Goal: Information Seeking & Learning: Learn about a topic

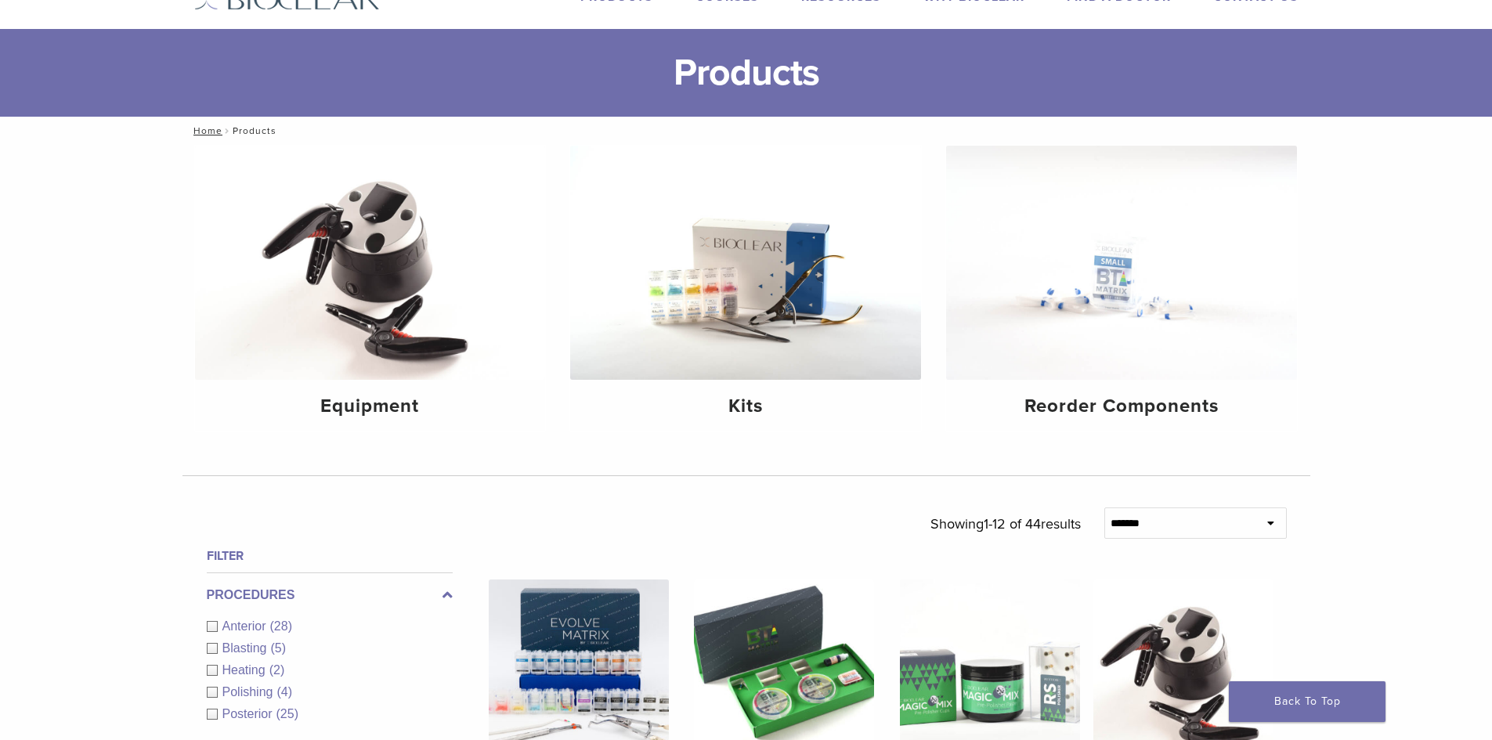
scroll to position [78, 0]
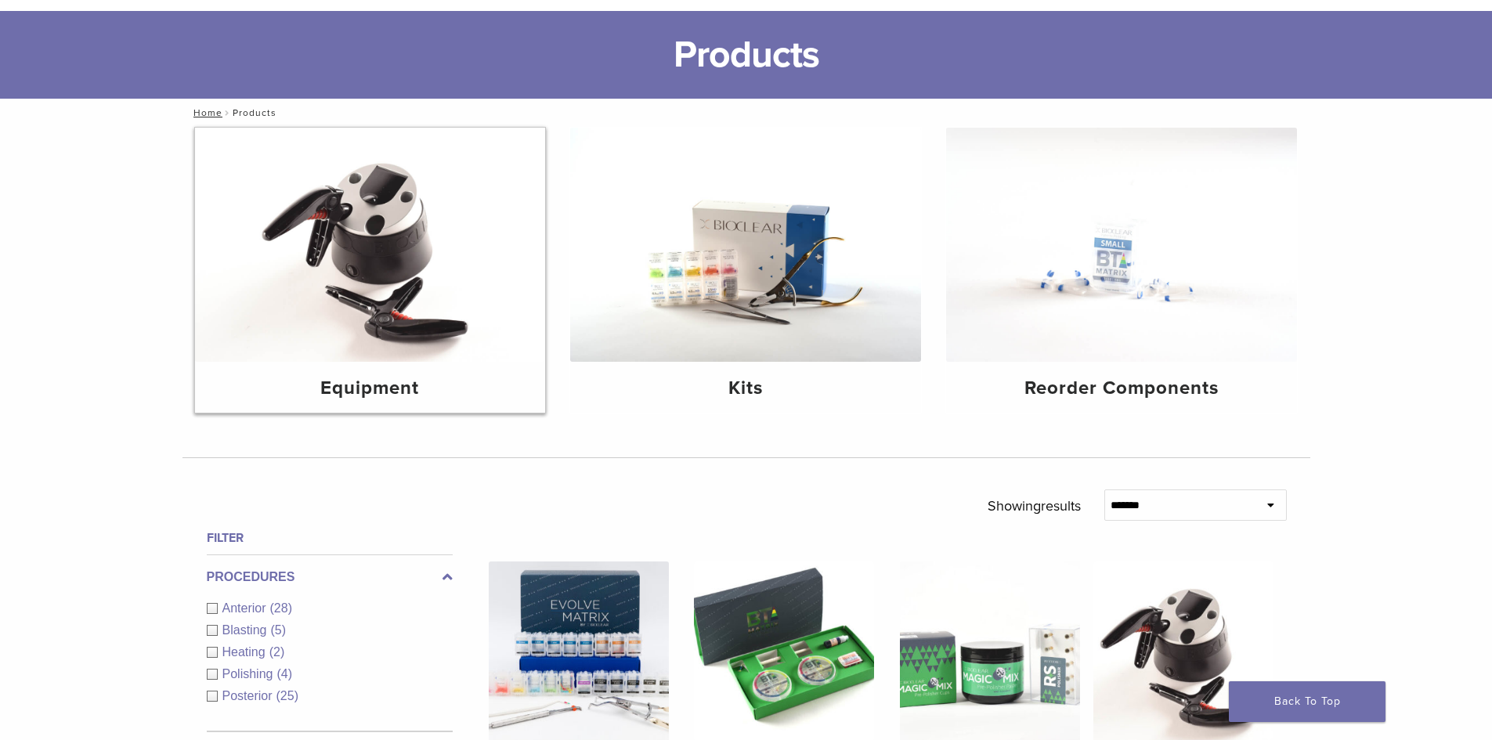
click at [334, 219] on img at bounding box center [370, 245] width 351 height 234
click at [765, 244] on img at bounding box center [745, 245] width 351 height 234
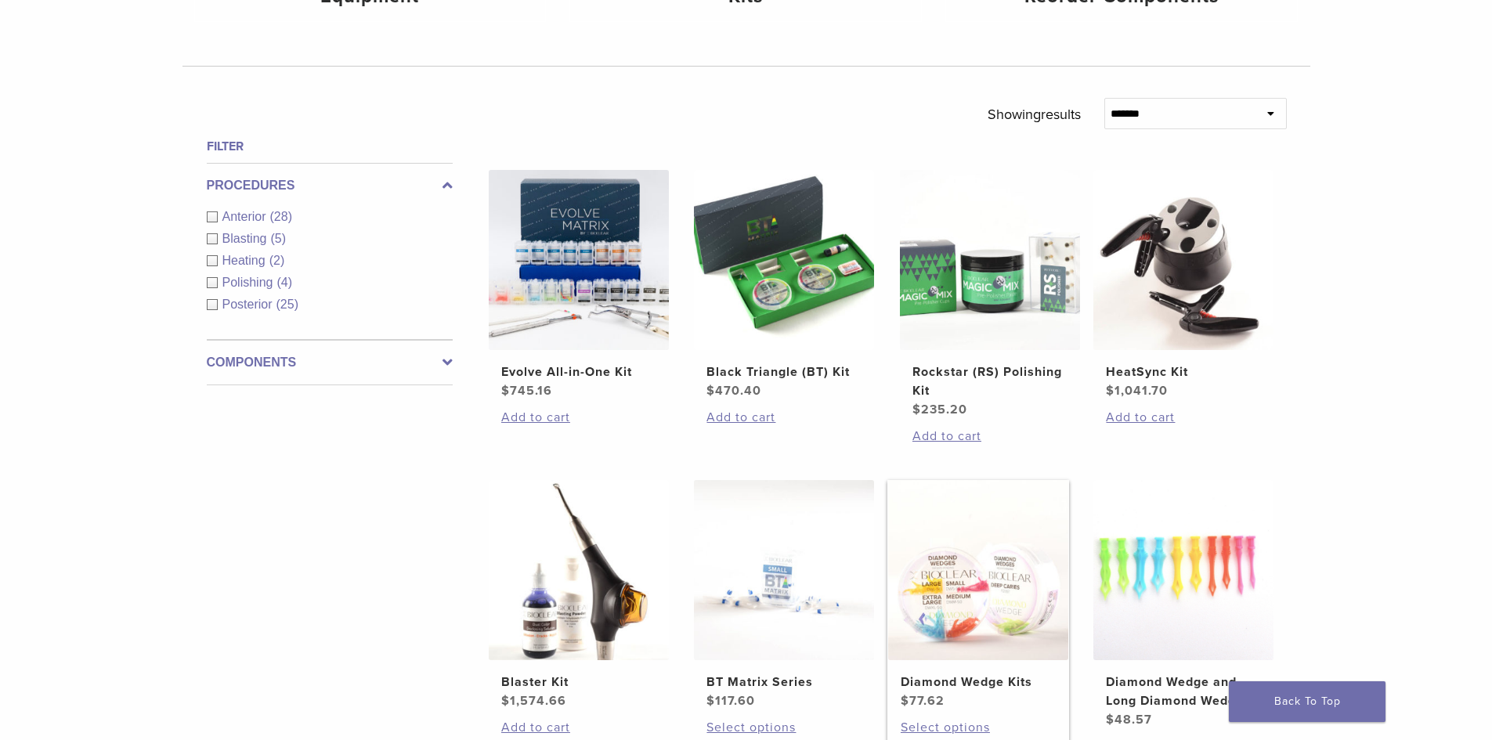
scroll to position [613, 0]
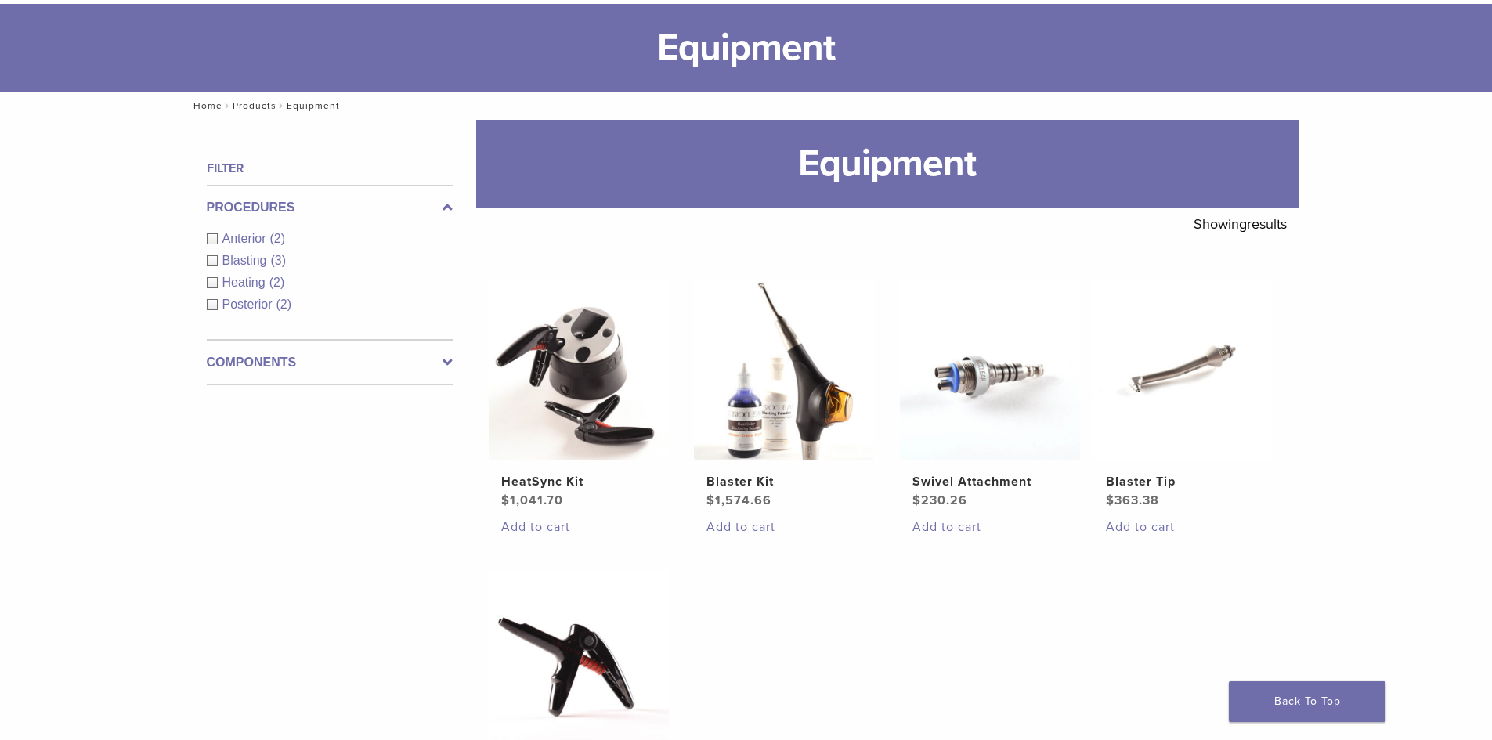
scroll to position [78, 0]
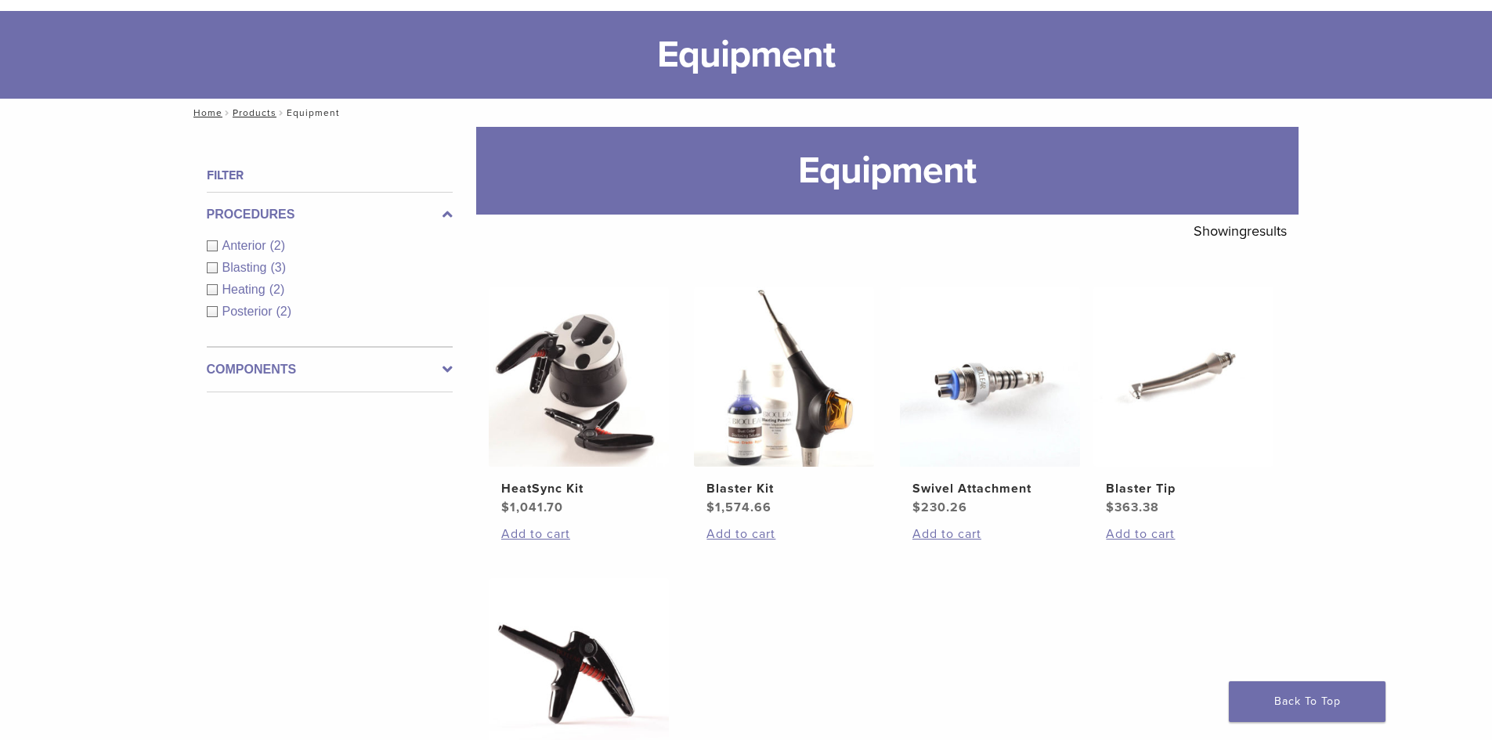
click at [587, 378] on img at bounding box center [579, 377] width 180 height 180
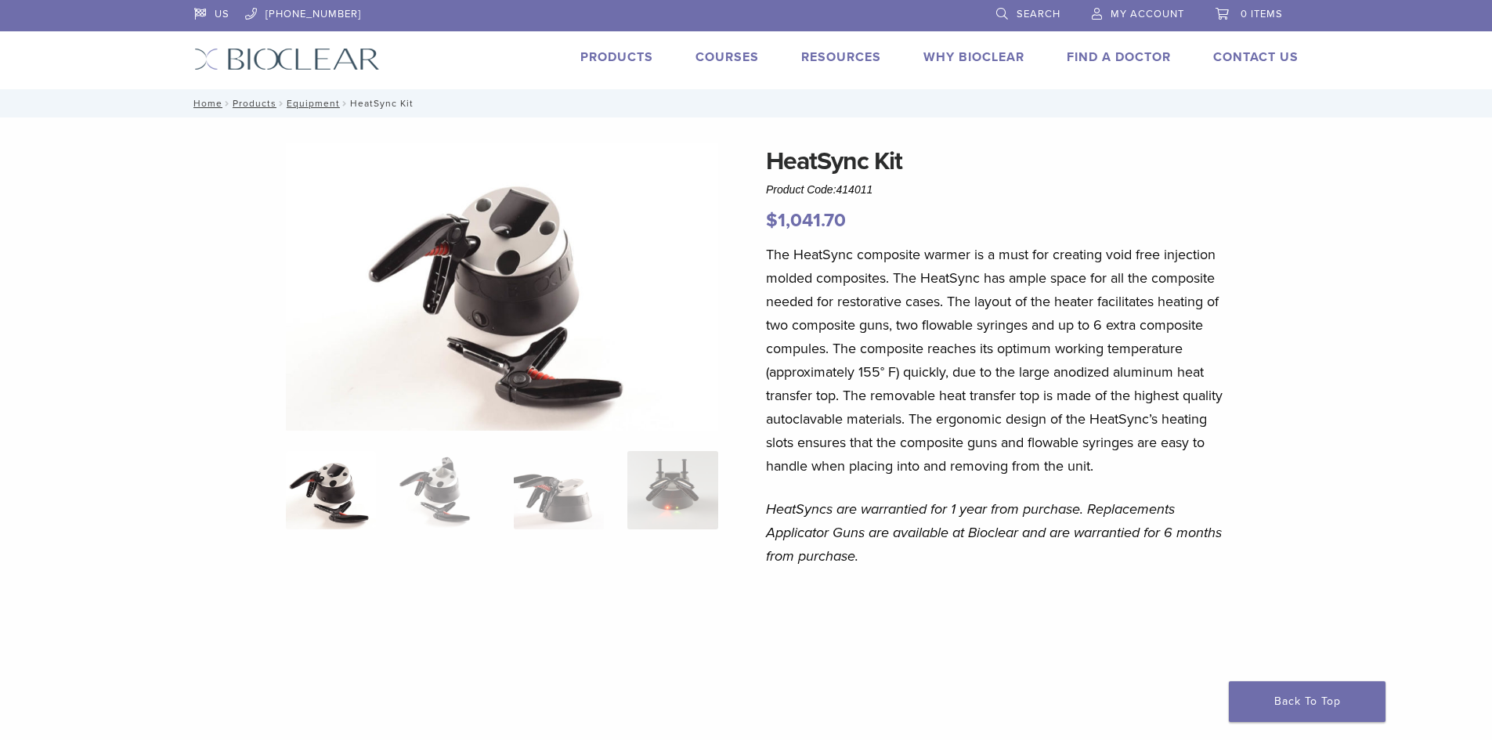
click at [709, 280] on img at bounding box center [502, 287] width 432 height 289
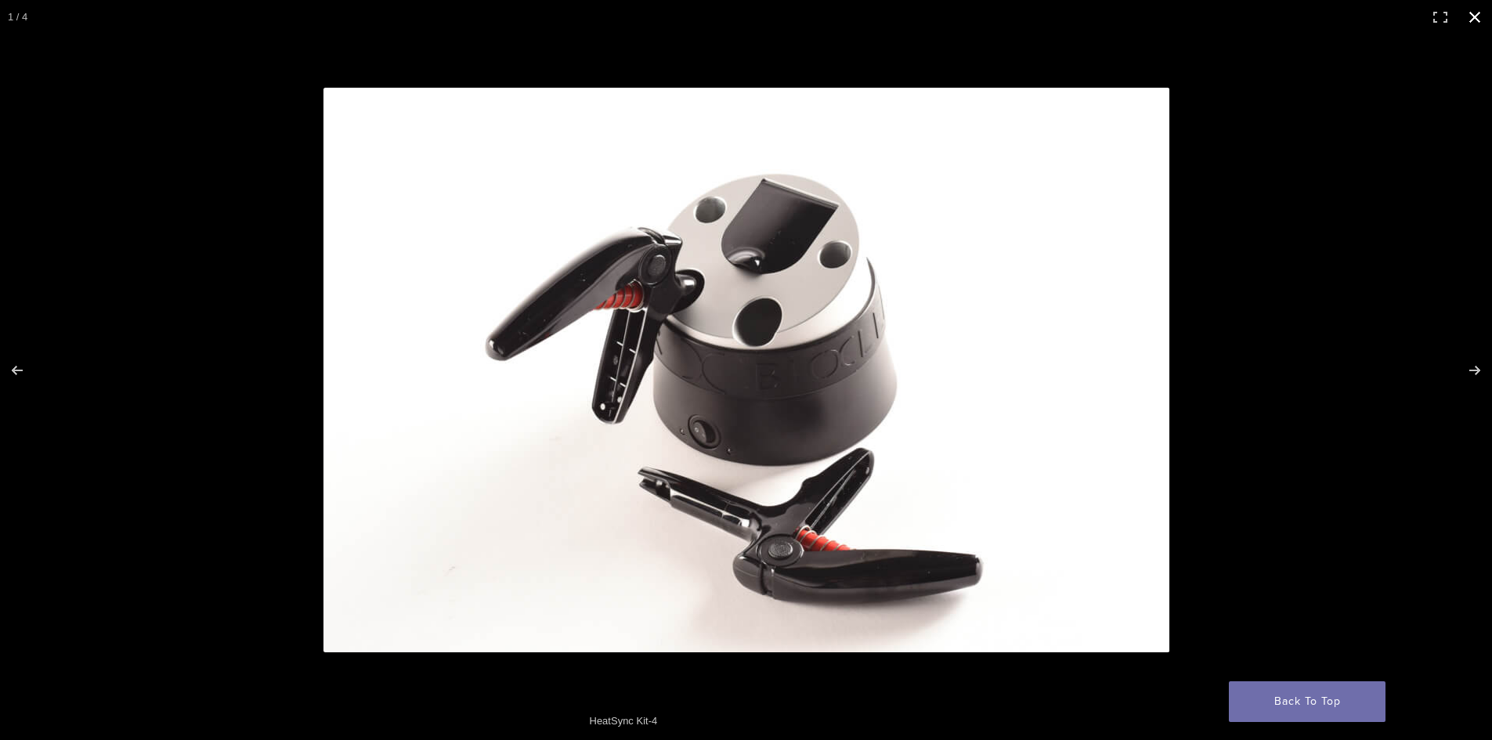
click at [131, 43] on div at bounding box center [746, 370] width 1492 height 740
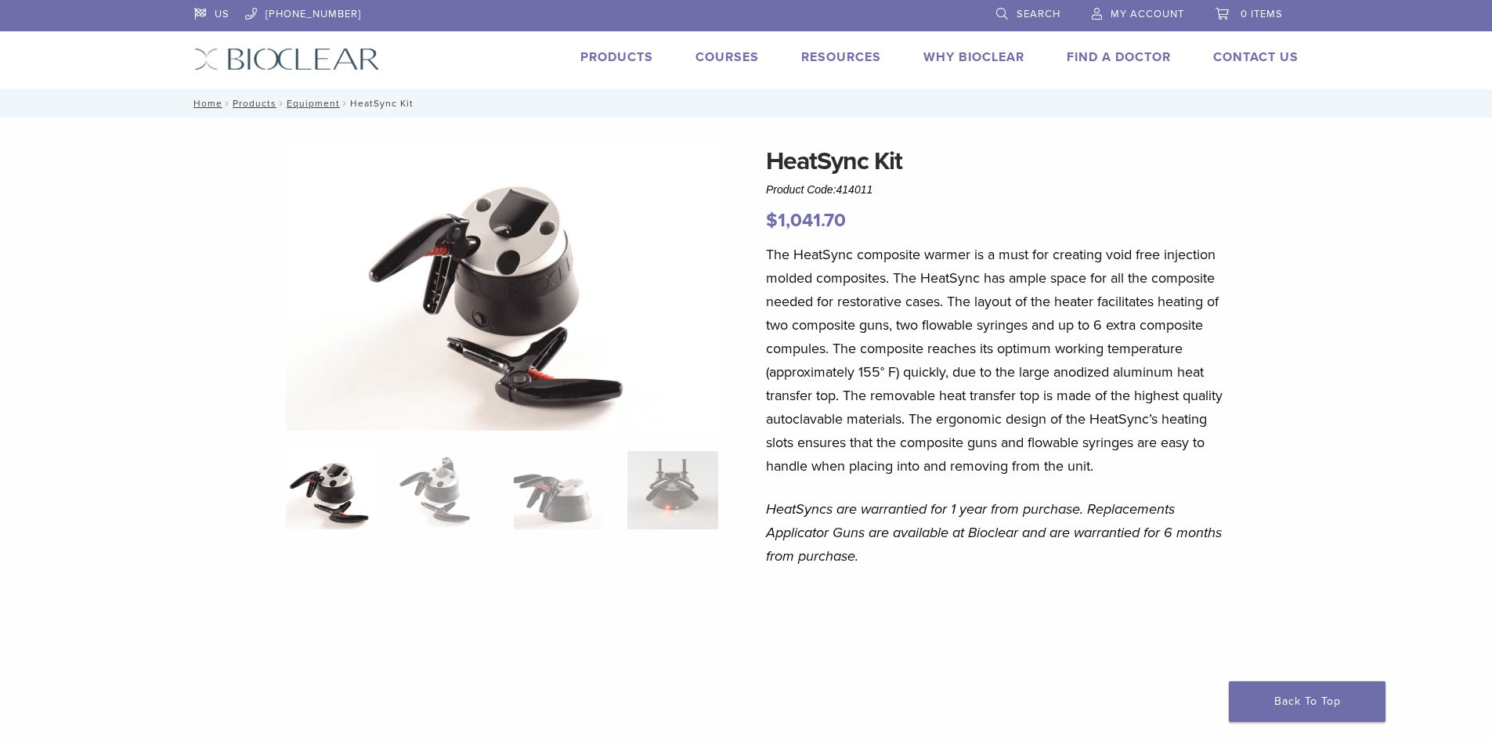
drag, startPoint x: 1408, startPoint y: 170, endPoint x: 1246, endPoint y: 147, distance: 163.0
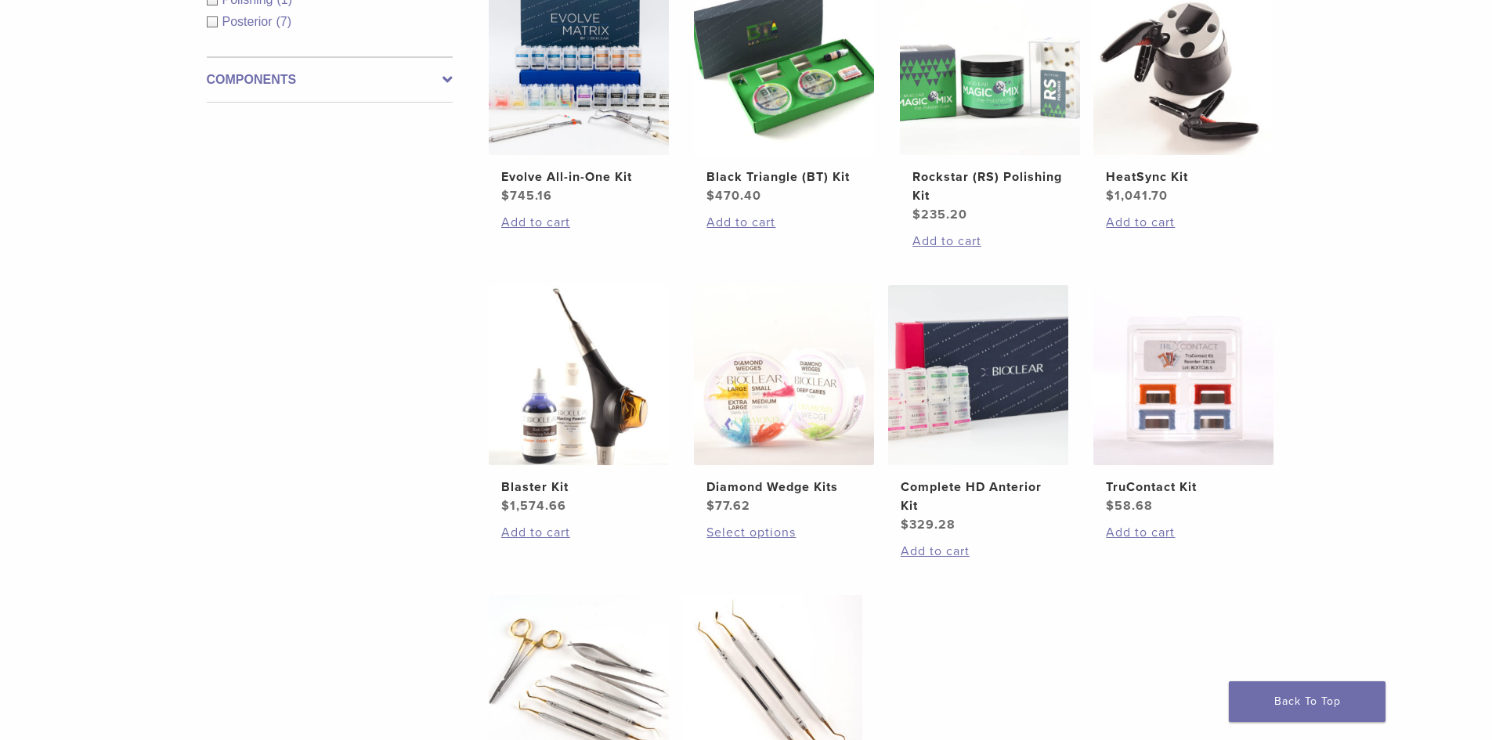
scroll to position [392, 0]
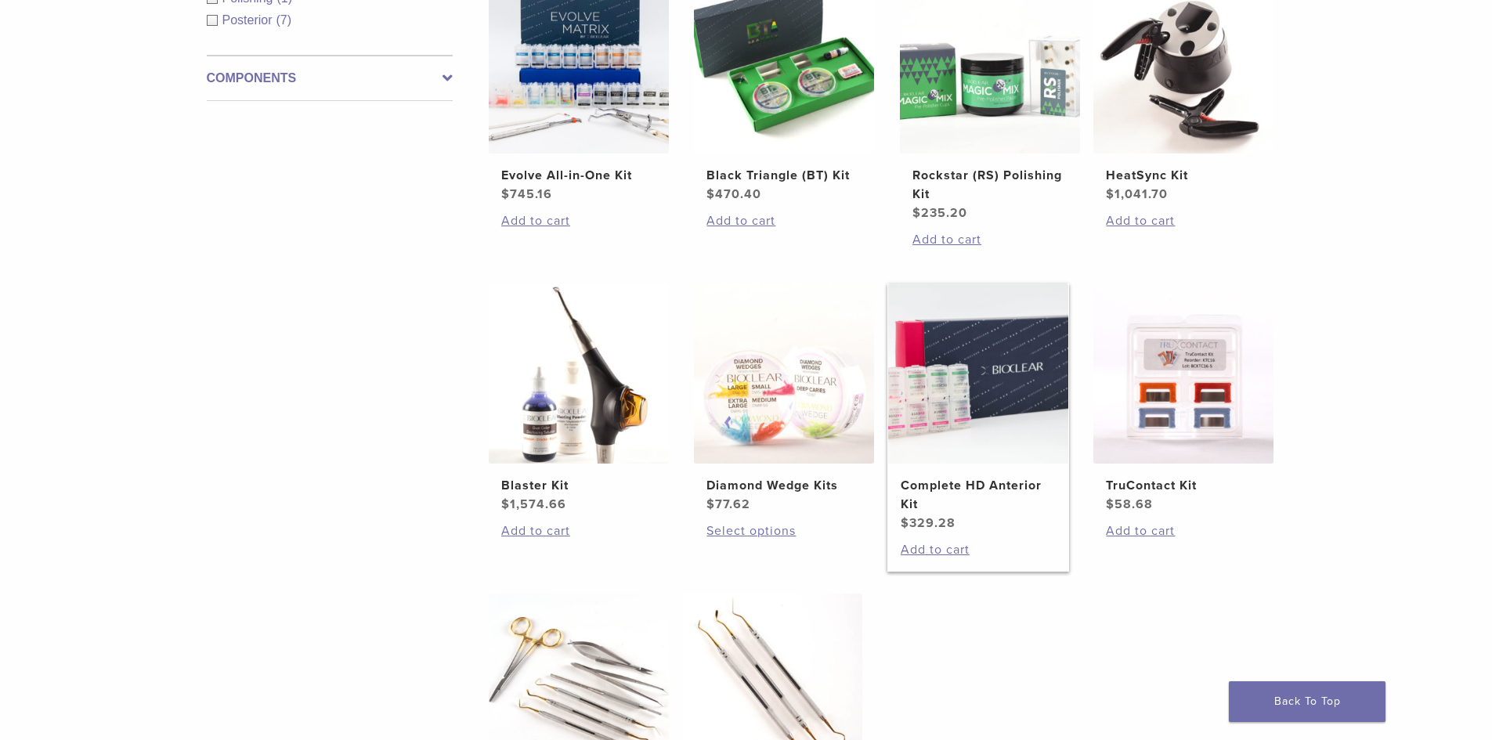
click at [1003, 423] on img at bounding box center [978, 374] width 180 height 180
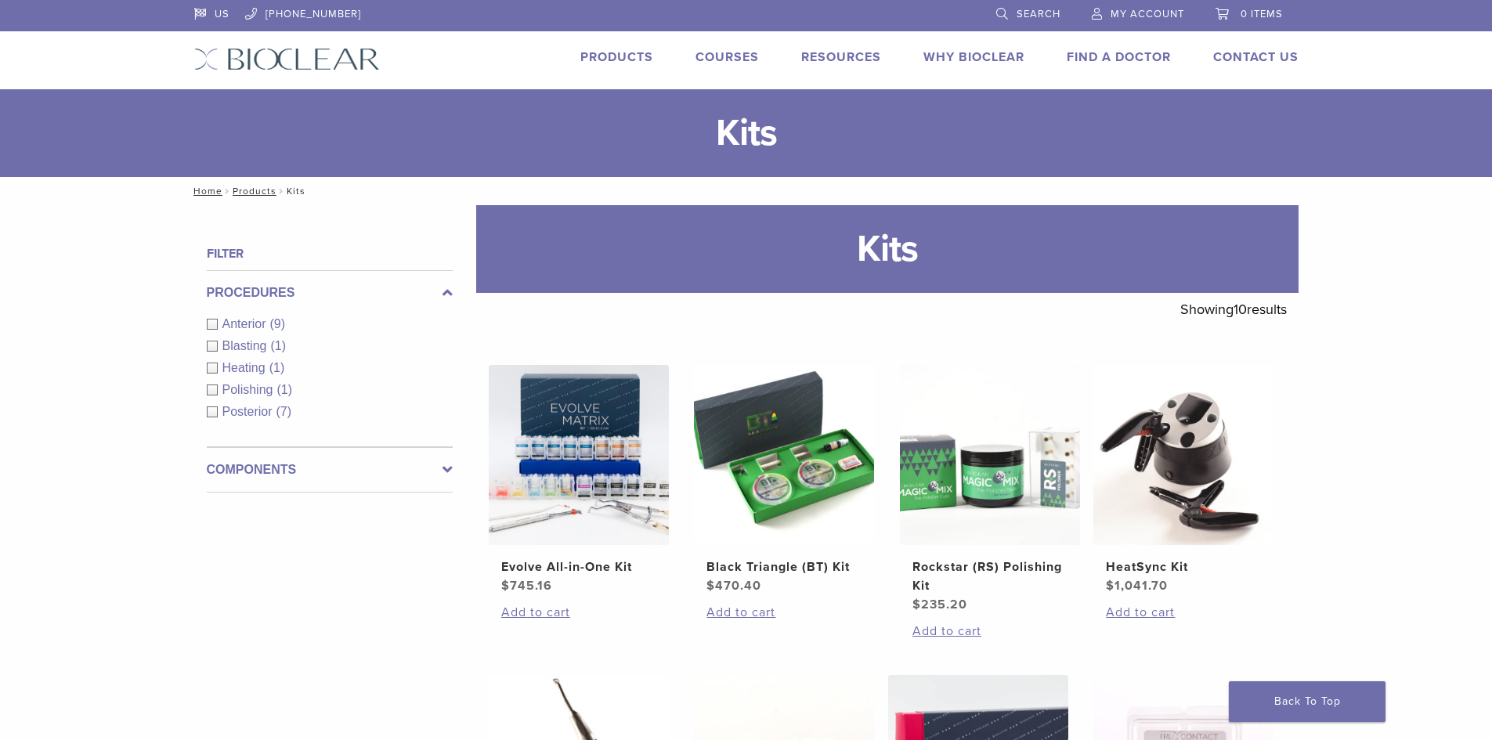
scroll to position [392, 0]
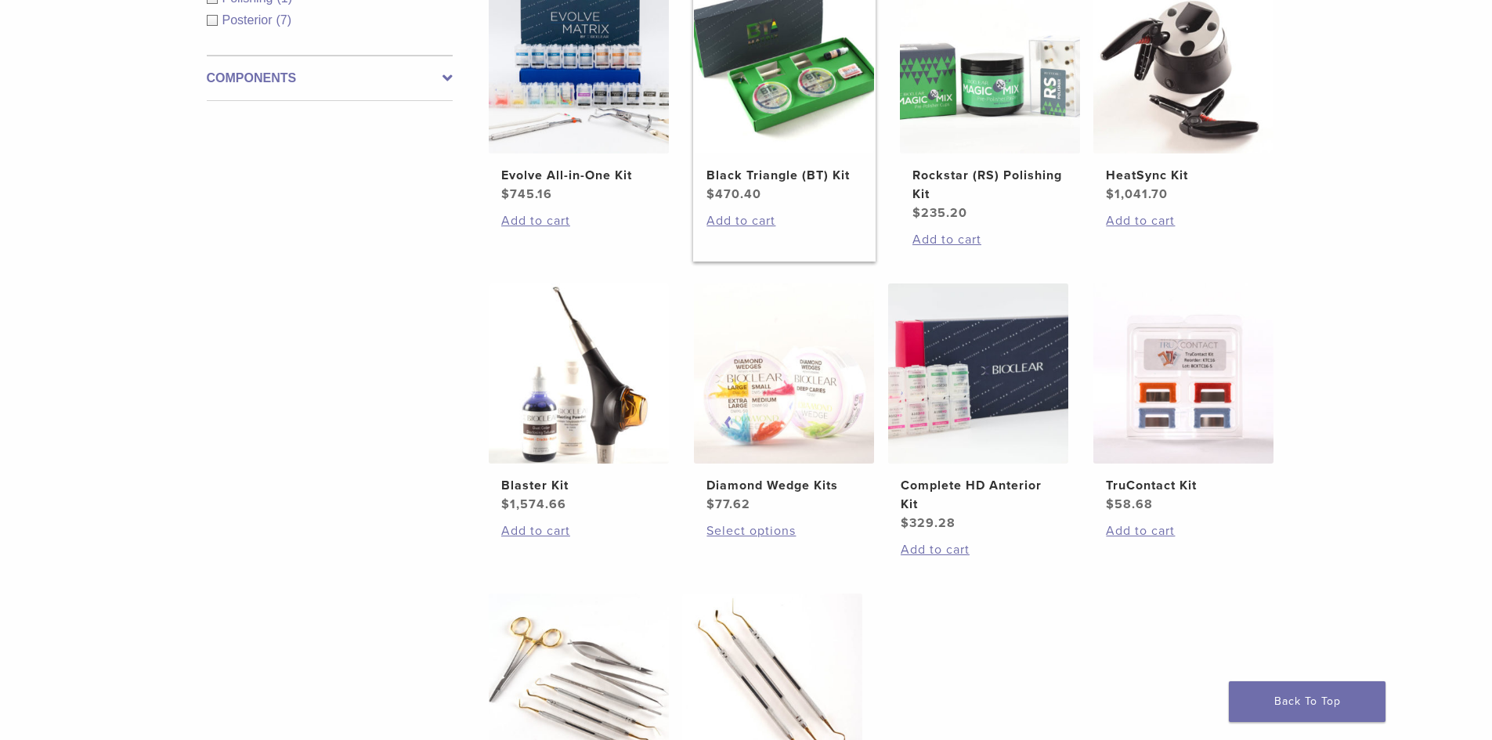
click at [769, 74] on img at bounding box center [784, 63] width 180 height 180
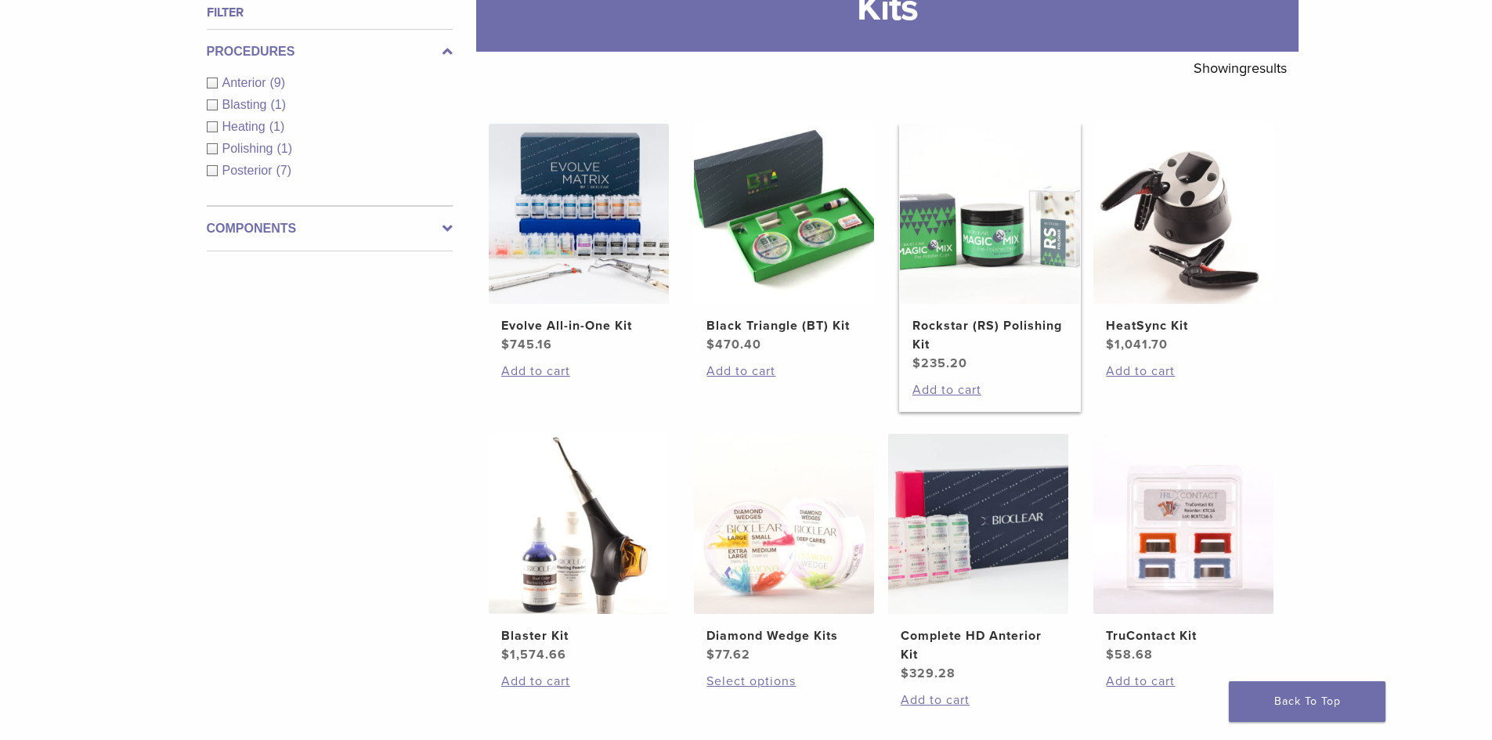
scroll to position [268, 0]
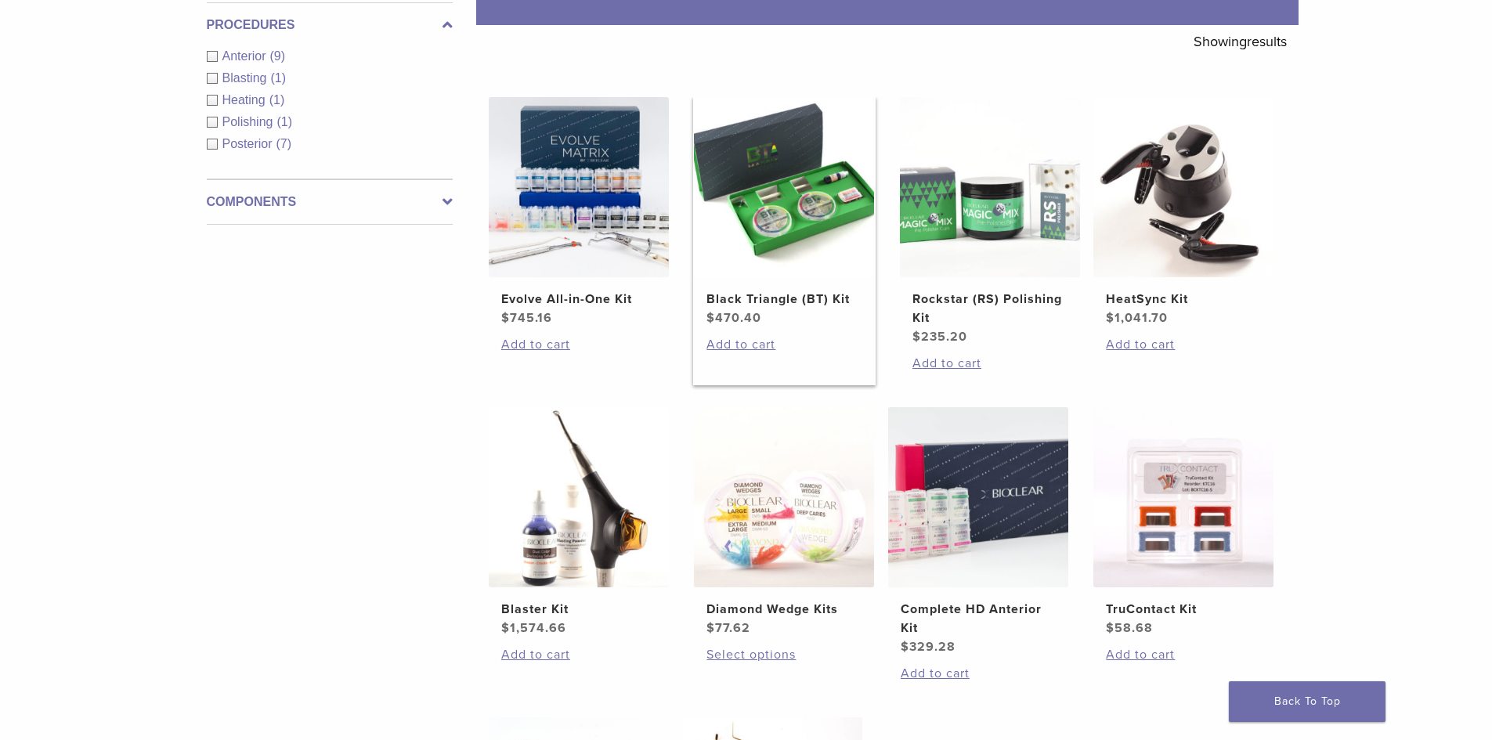
click at [777, 208] on img at bounding box center [784, 187] width 180 height 180
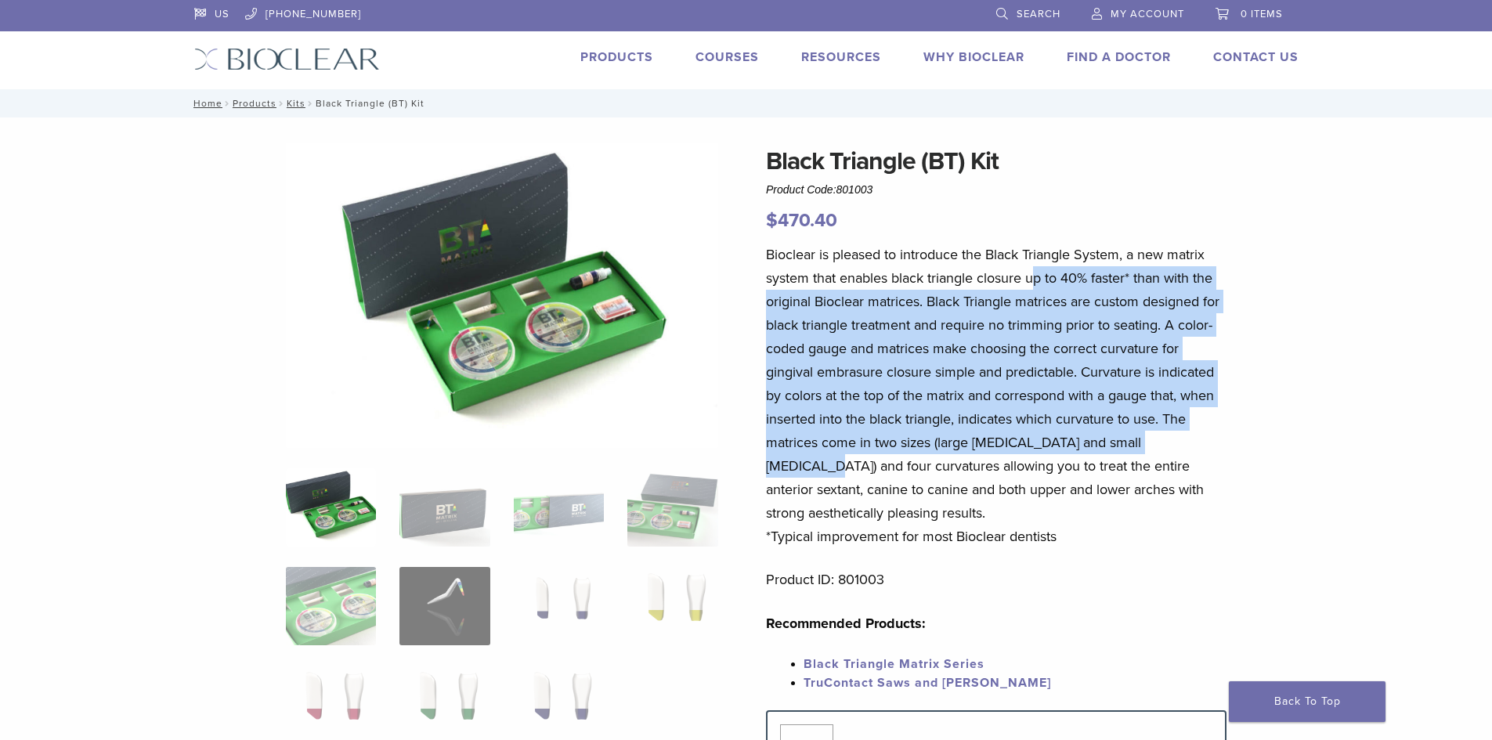
drag, startPoint x: 1058, startPoint y: 277, endPoint x: 1180, endPoint y: 442, distance: 204.5
click at [1180, 442] on p "Bioclear is pleased to introduce the Black Triangle System, a new matrix system…" at bounding box center [996, 396] width 461 height 306
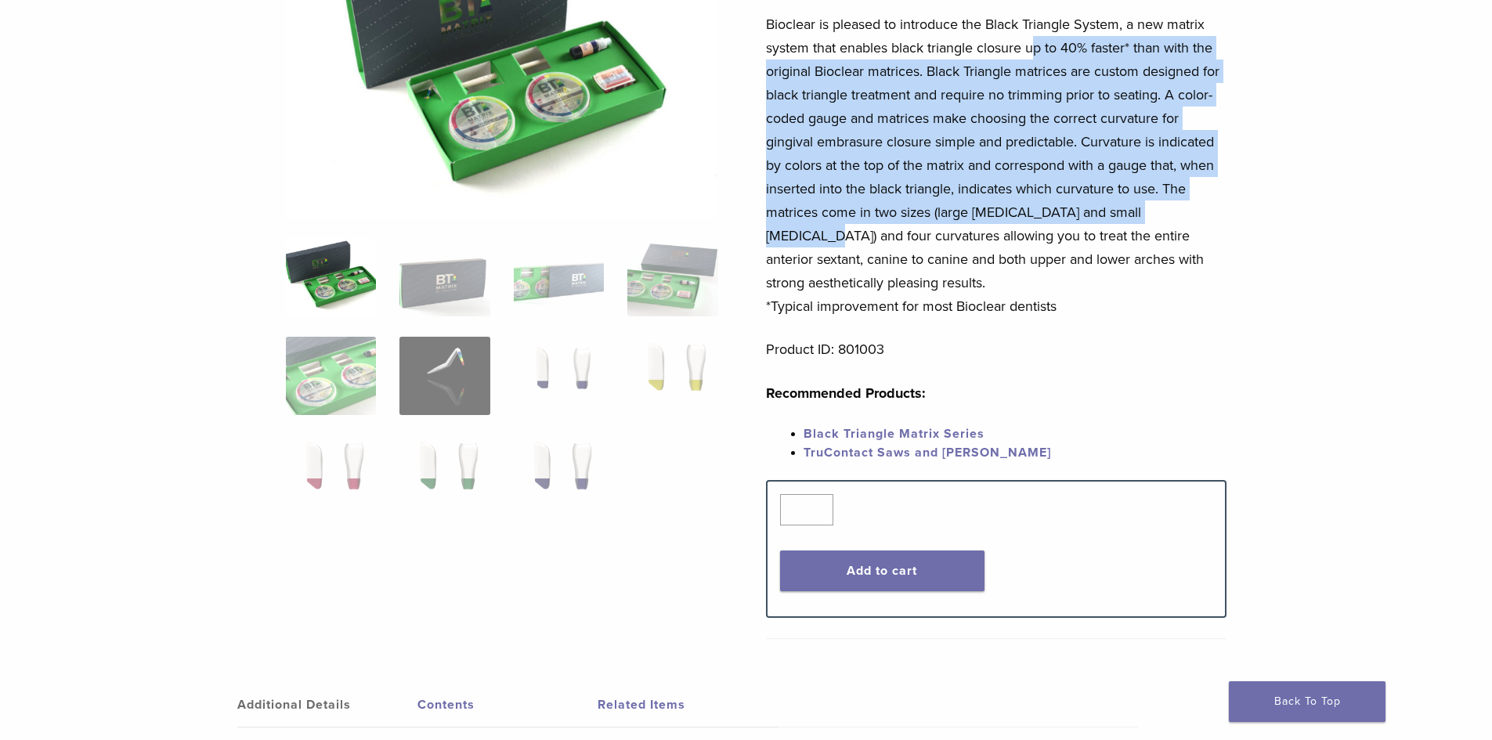
scroll to position [235, 0]
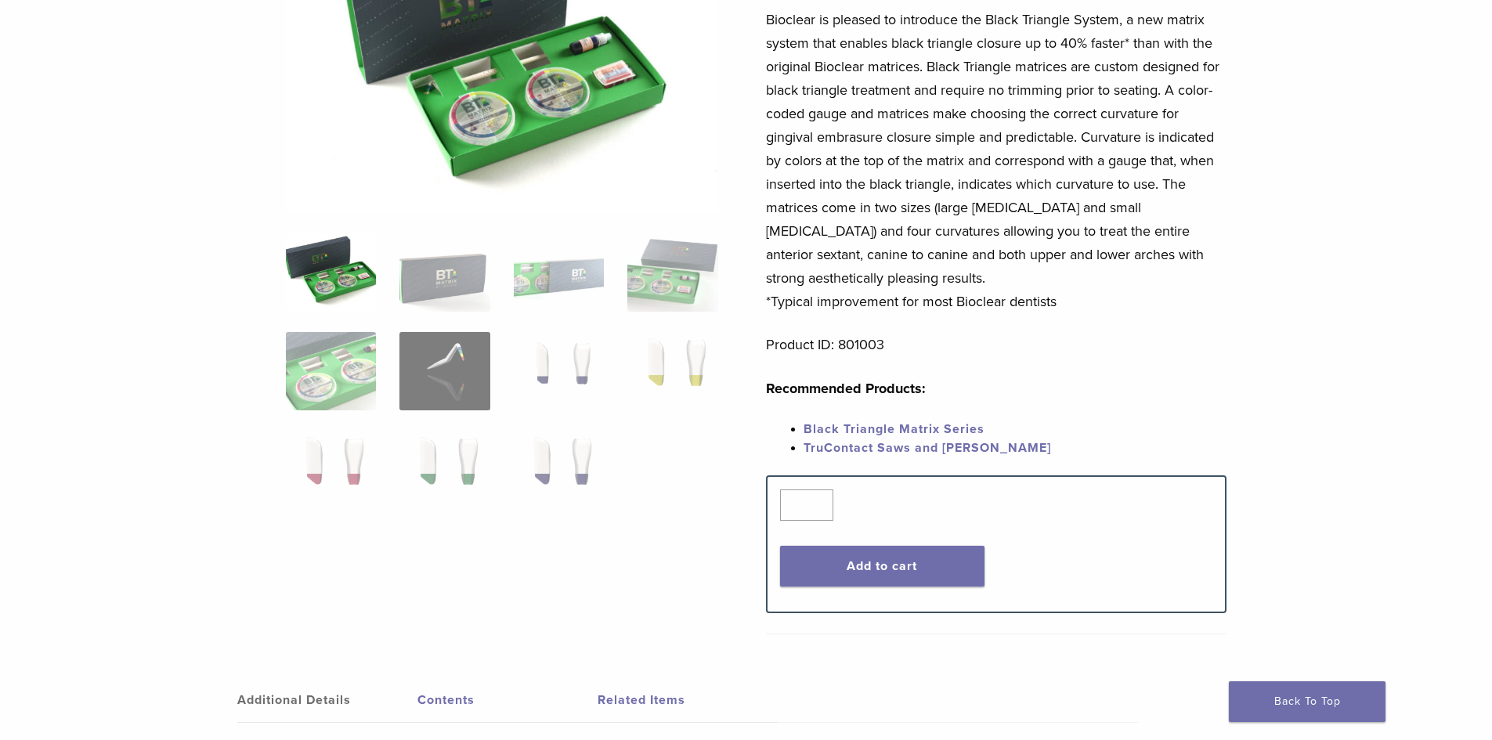
click at [839, 48] on p "Bioclear is pleased to introduce the Black Triangle System, a new matrix system…" at bounding box center [996, 161] width 461 height 306
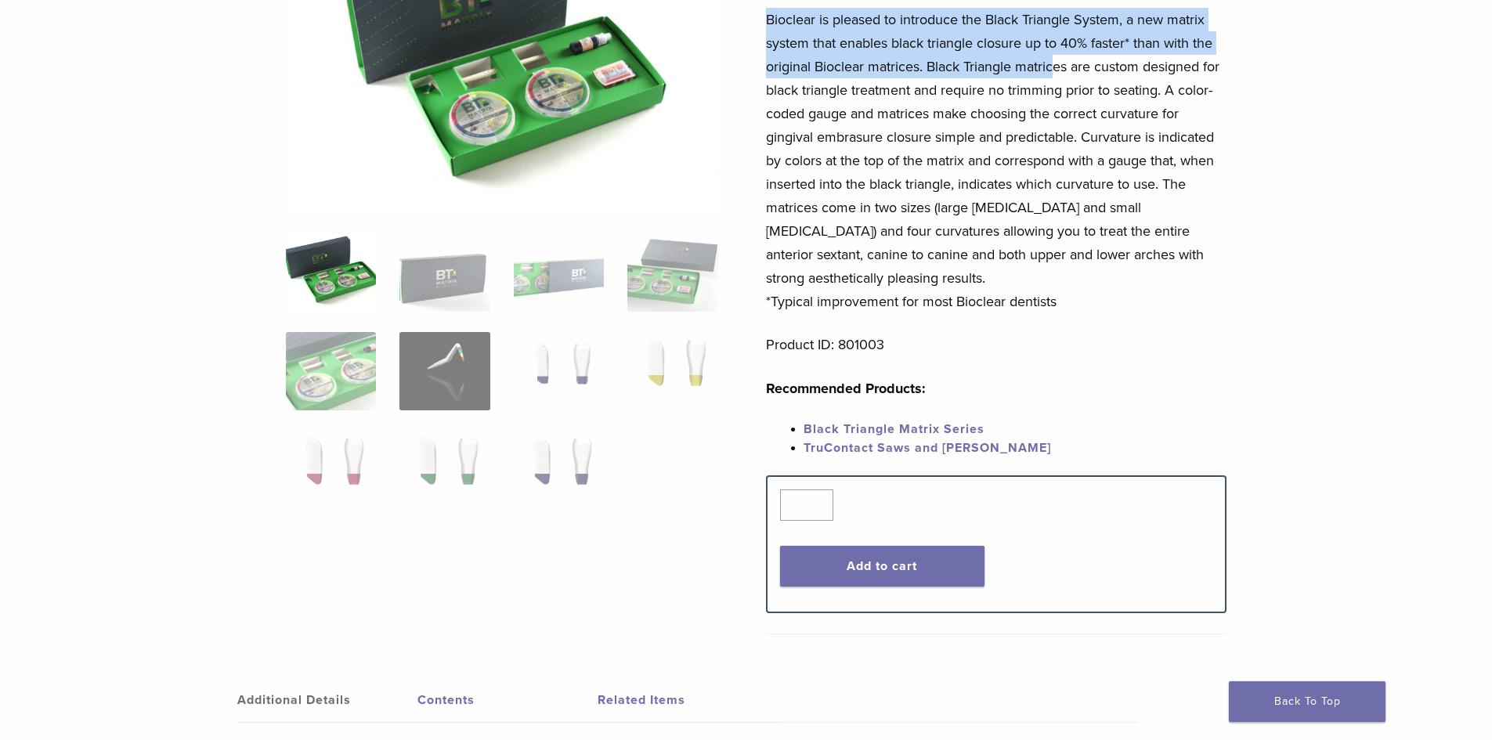
drag, startPoint x: 765, startPoint y: 17, endPoint x: 1057, endPoint y: 61, distance: 295.5
click at [1057, 61] on div "Black Triangle (BT) Kit Product Code: 801003 $ 470.40 Black Triangle (BT) Kit P…" at bounding box center [747, 429] width 1128 height 1042
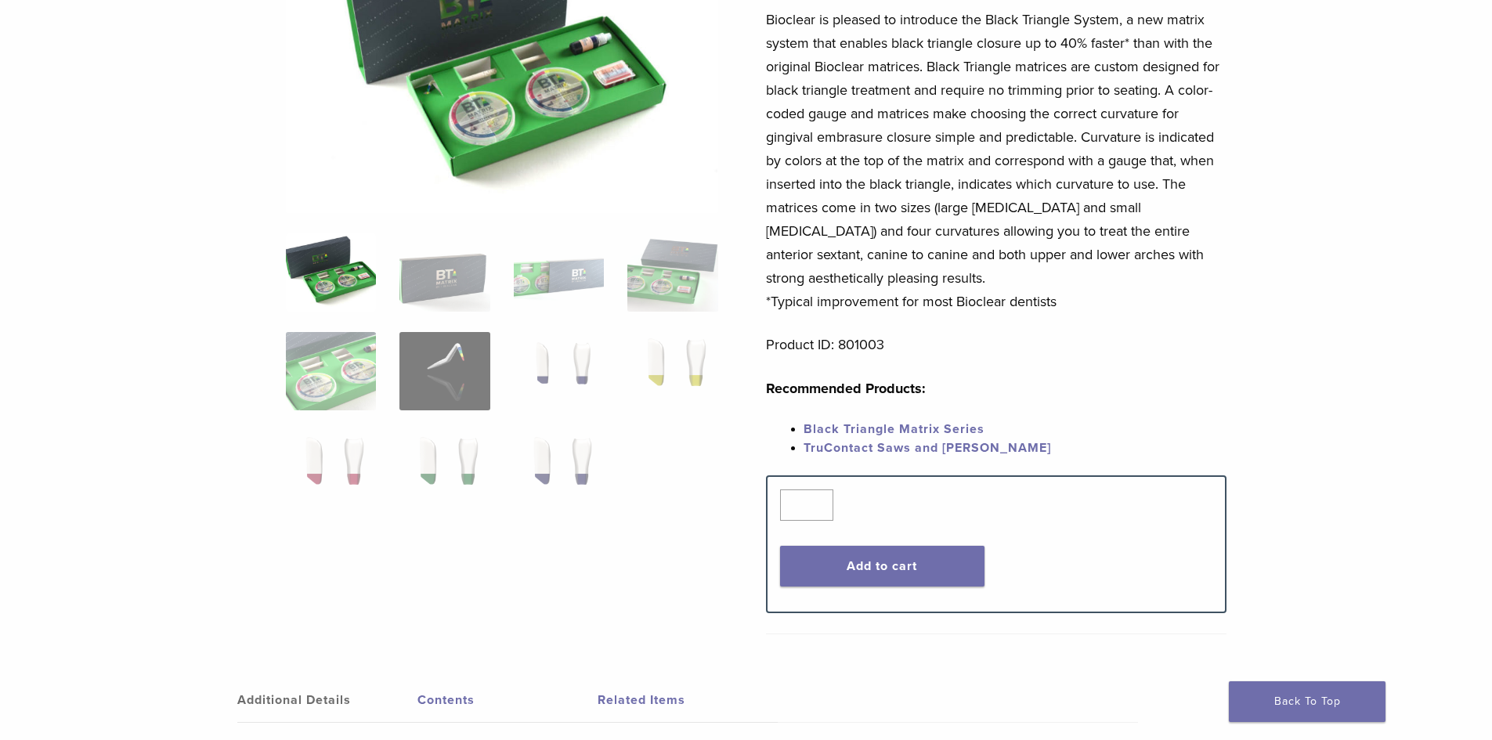
click at [1300, 142] on div "Black Triangle (BT) Kit Product Code: 801003 $ 470.40 Black Triangle (BT) Kit P…" at bounding box center [747, 429] width 1128 height 1042
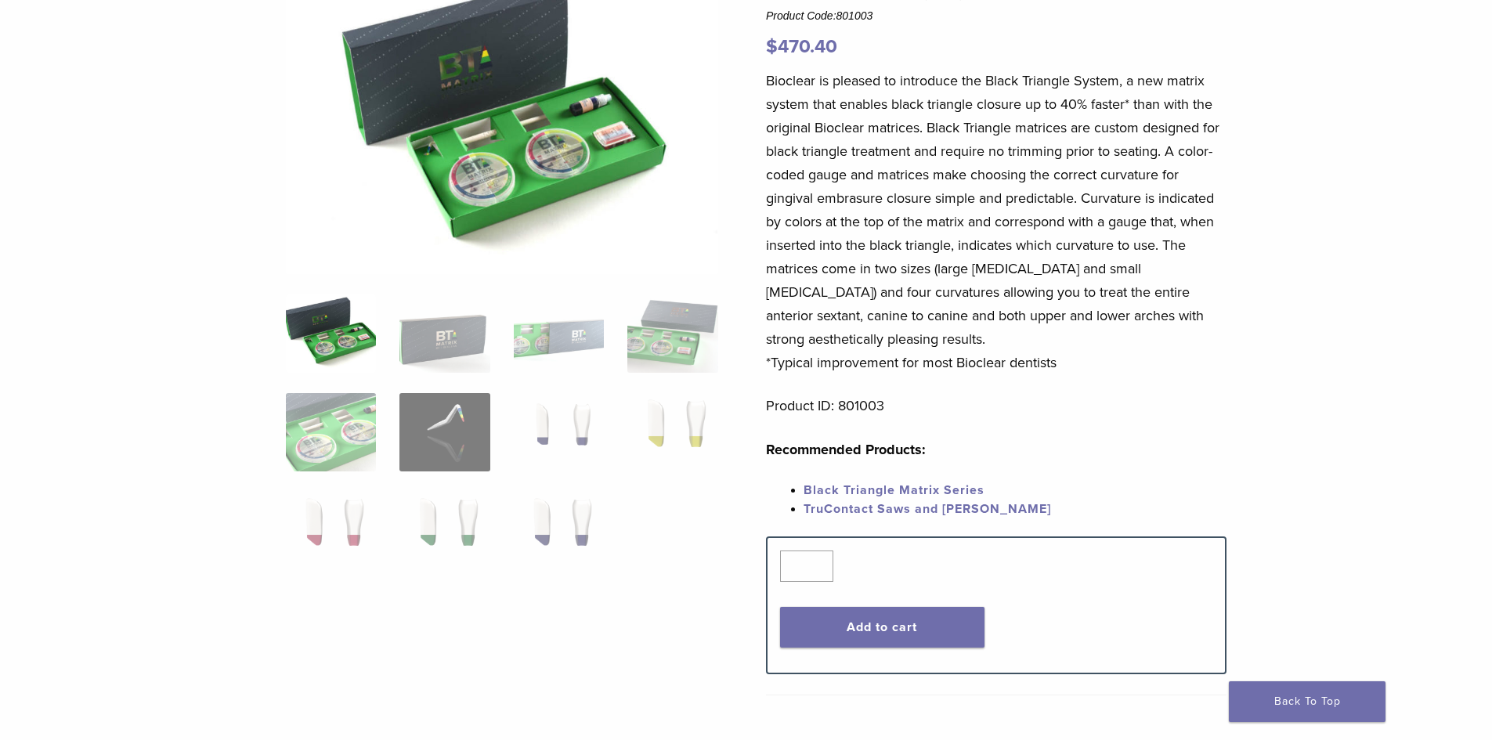
scroll to position [78, 0]
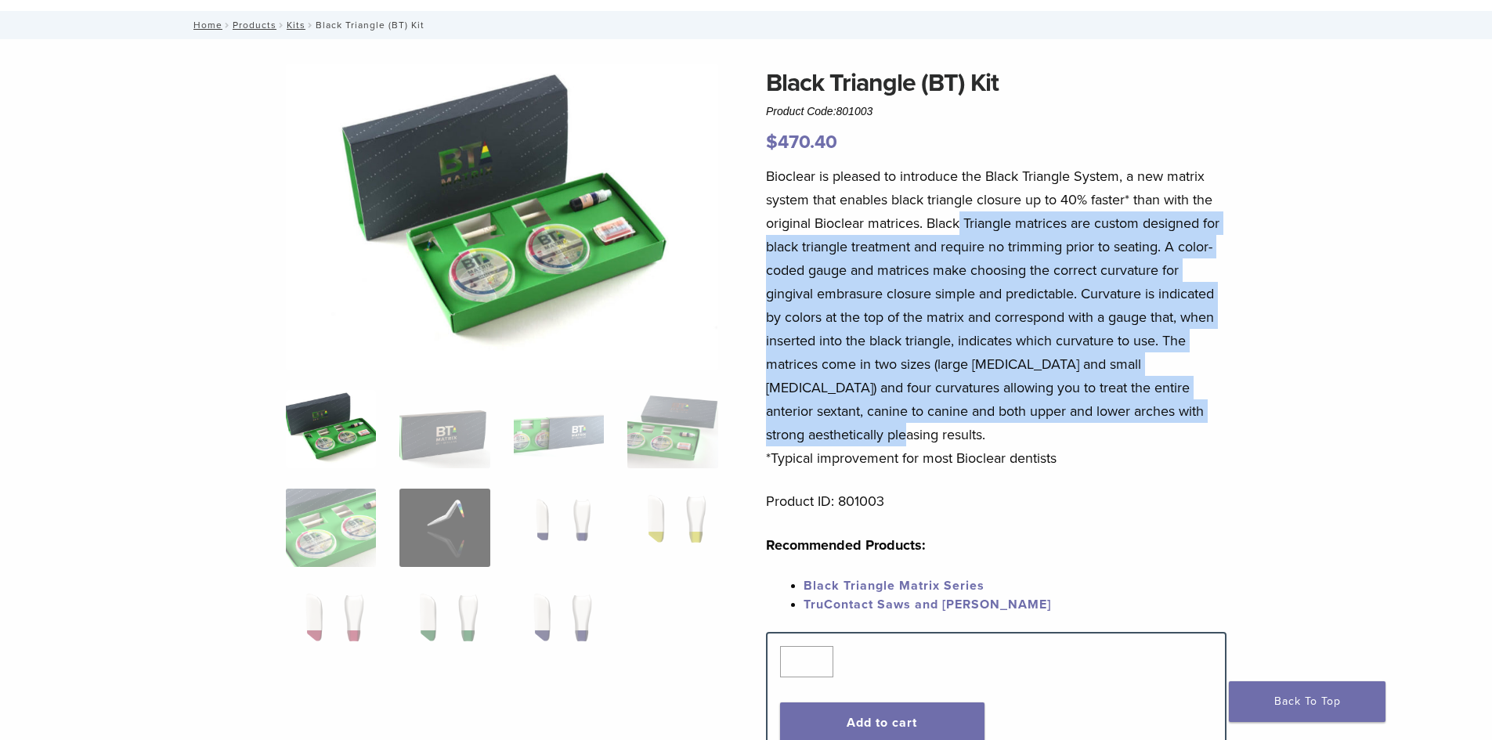
drag, startPoint x: 986, startPoint y: 219, endPoint x: 1235, endPoint y: 425, distance: 322.2
click at [1235, 425] on div "Black Triangle (BT) Kit Product Code: 801003 $ 470.40 Black Triangle (BT) Kit P…" at bounding box center [747, 585] width 1128 height 1042
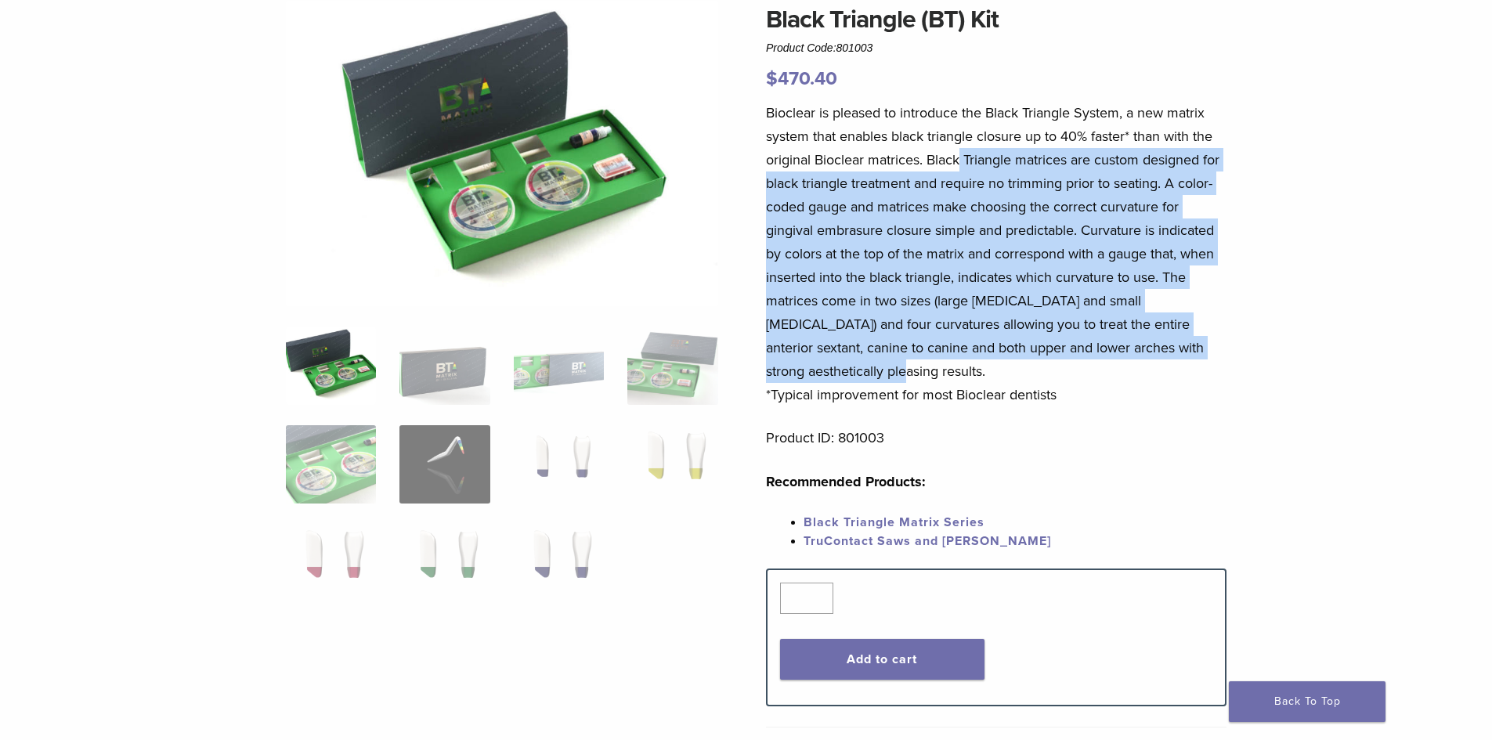
scroll to position [157, 0]
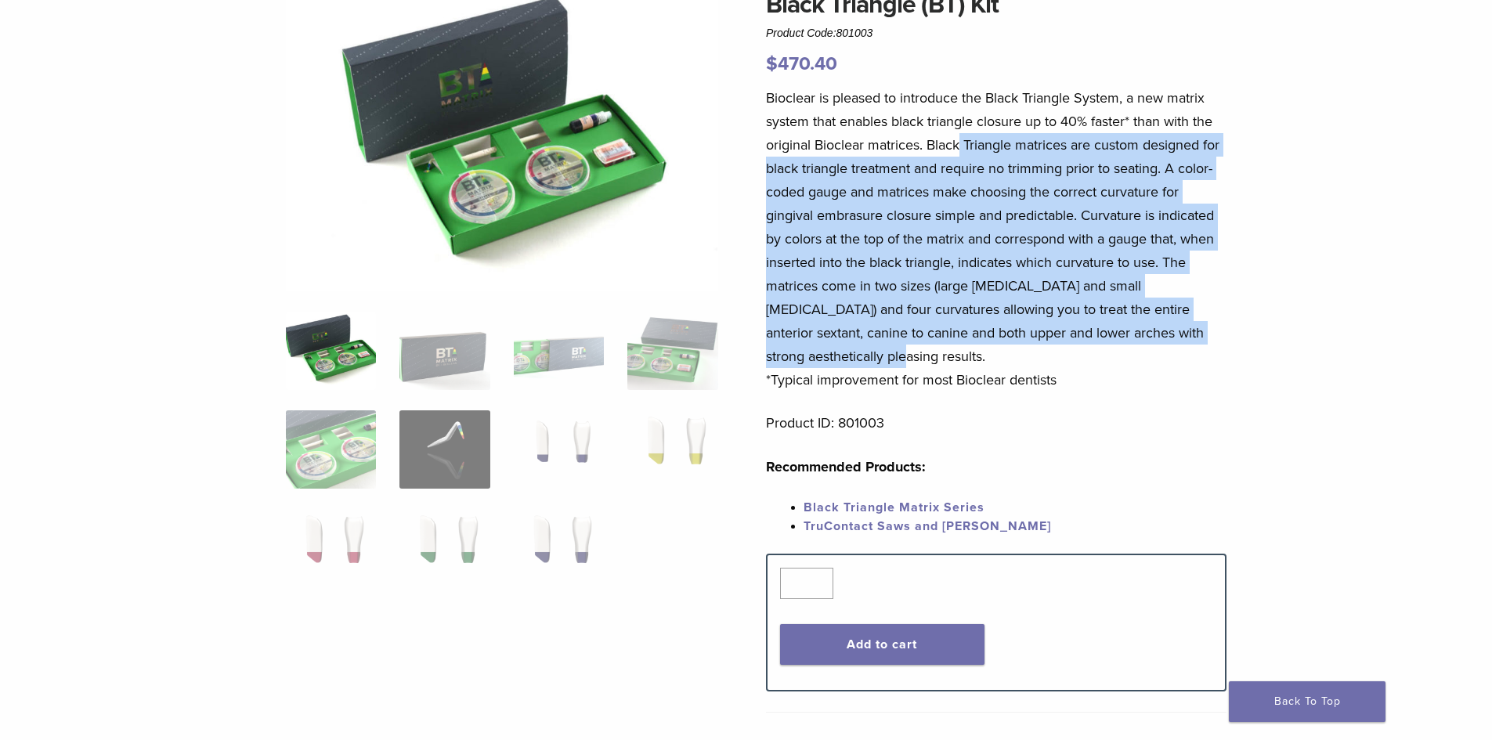
click at [936, 349] on p "Bioclear is pleased to introduce the Black Triangle System, a new matrix system…" at bounding box center [996, 239] width 461 height 306
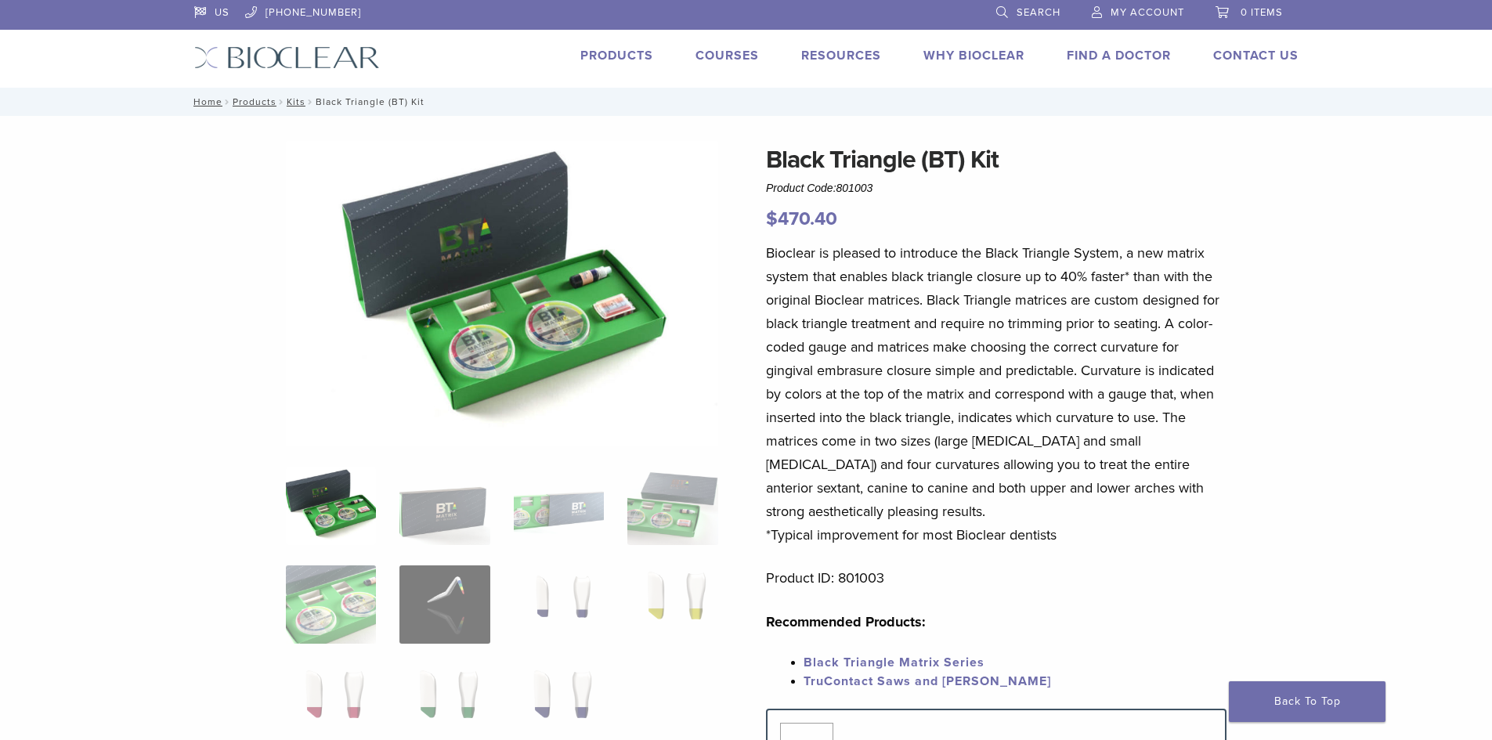
scroll to position [0, 0]
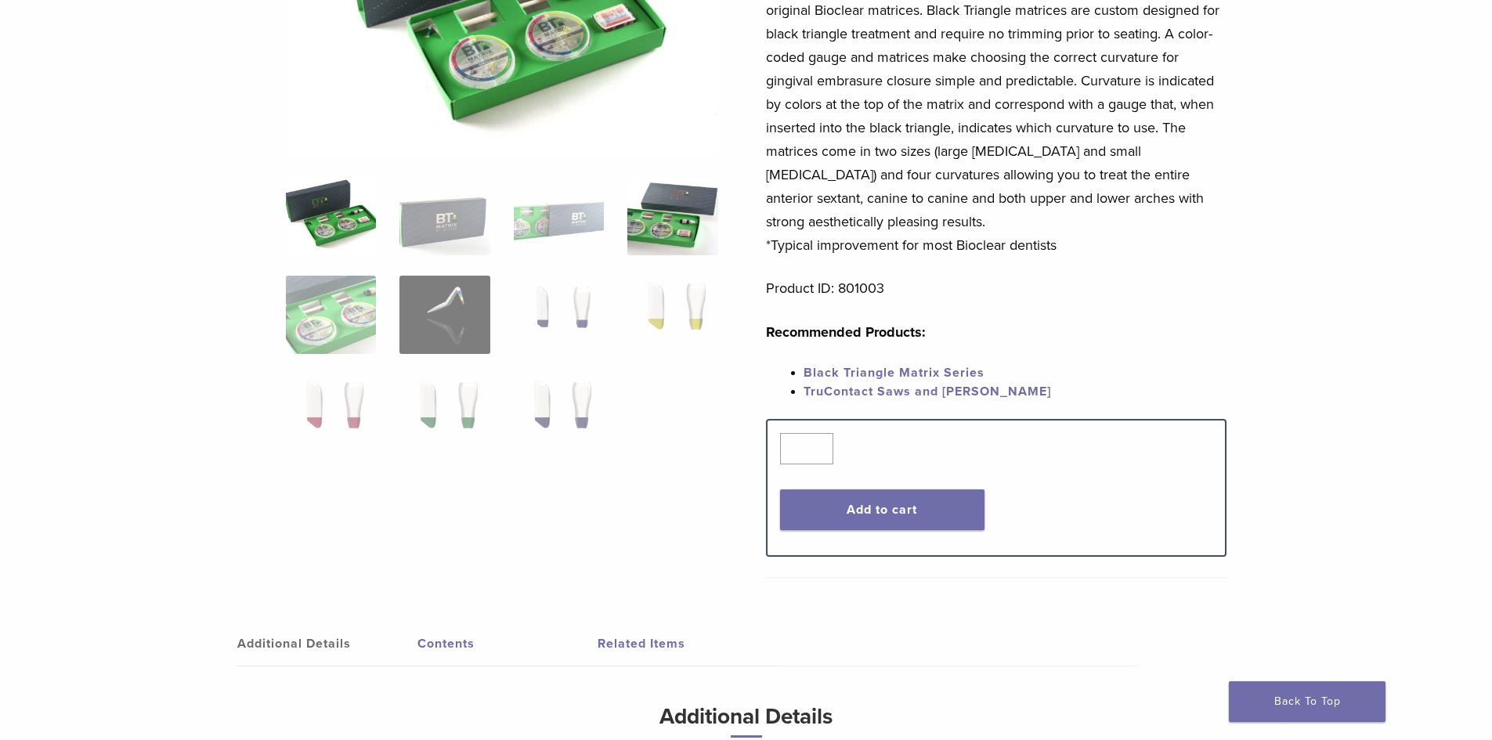
scroll to position [313, 0]
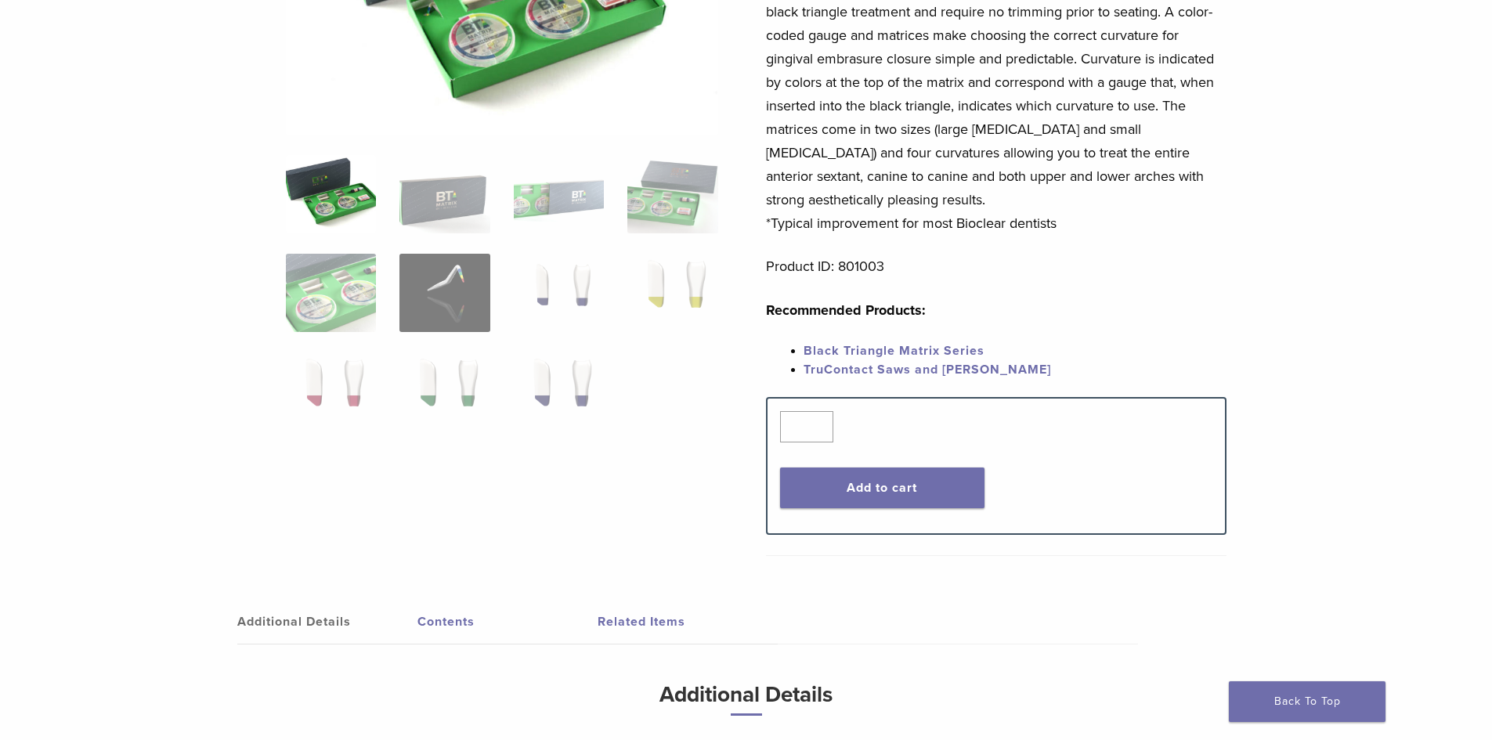
click at [876, 347] on link "Black Triangle Matrix Series" at bounding box center [894, 351] width 181 height 16
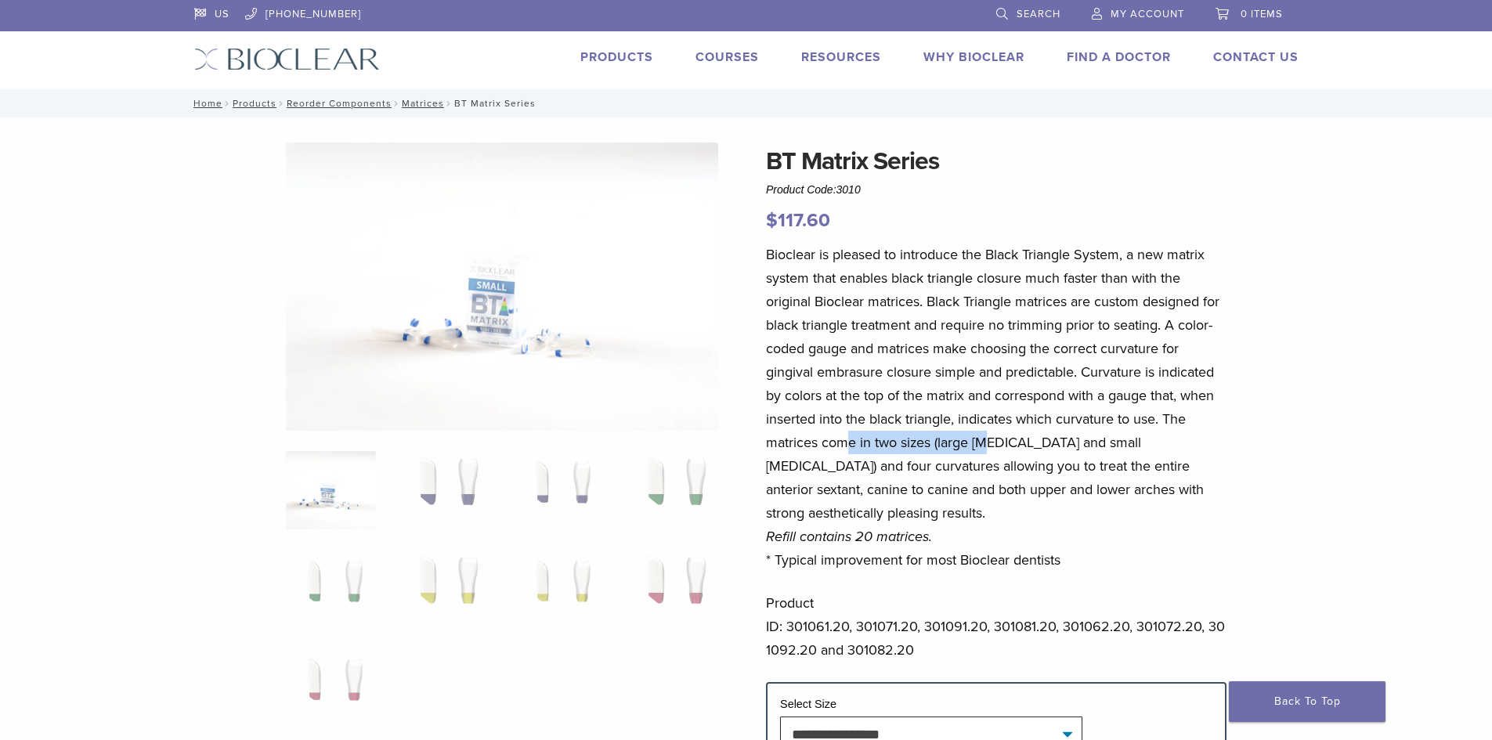
drag, startPoint x: 855, startPoint y: 441, endPoint x: 984, endPoint y: 454, distance: 129.9
click at [984, 454] on p "Bioclear is pleased to introduce the Black Triangle System, a new matrix system…" at bounding box center [996, 407] width 461 height 329
